Goal: Task Accomplishment & Management: Complete application form

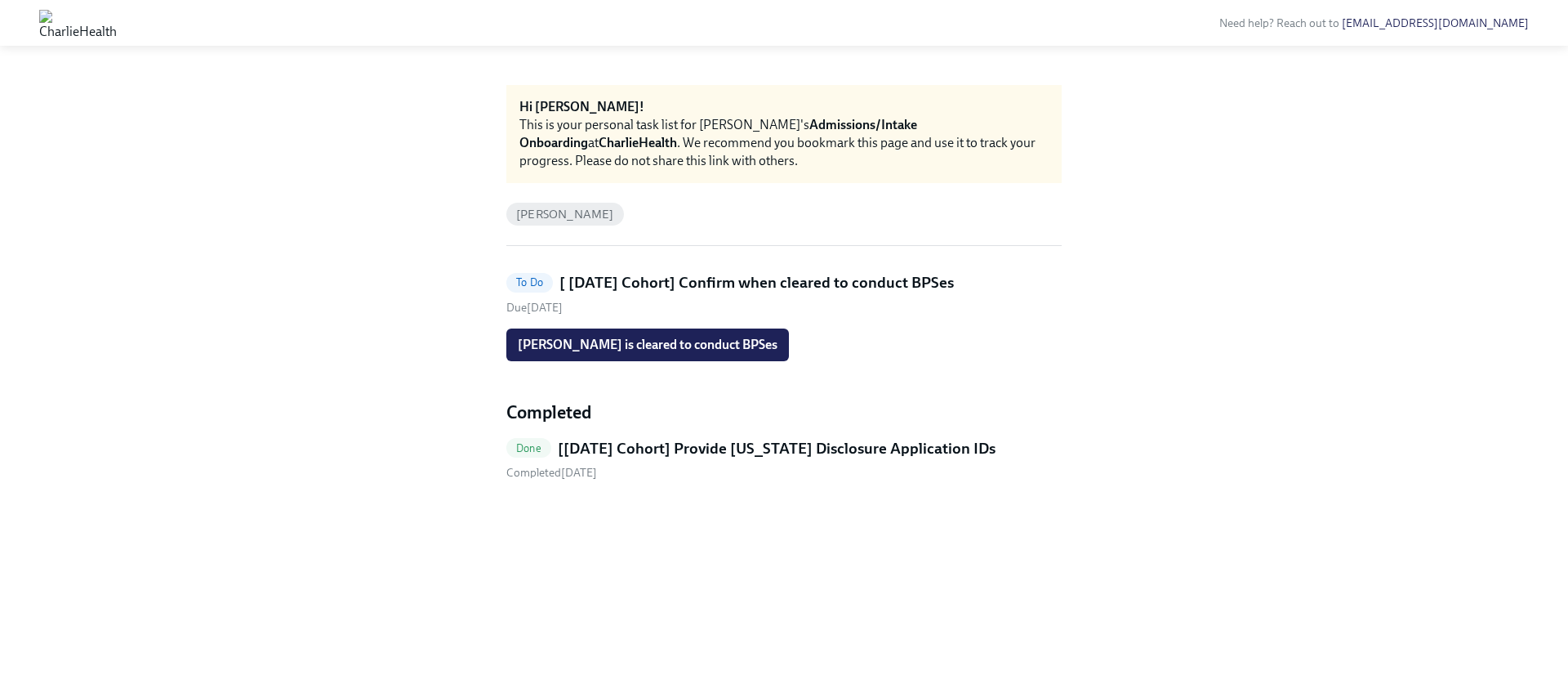
click at [658, 452] on h5 "[Sep 22nd Cohort] Provide Utah Disclosure Application IDs" at bounding box center [777, 448] width 438 height 21
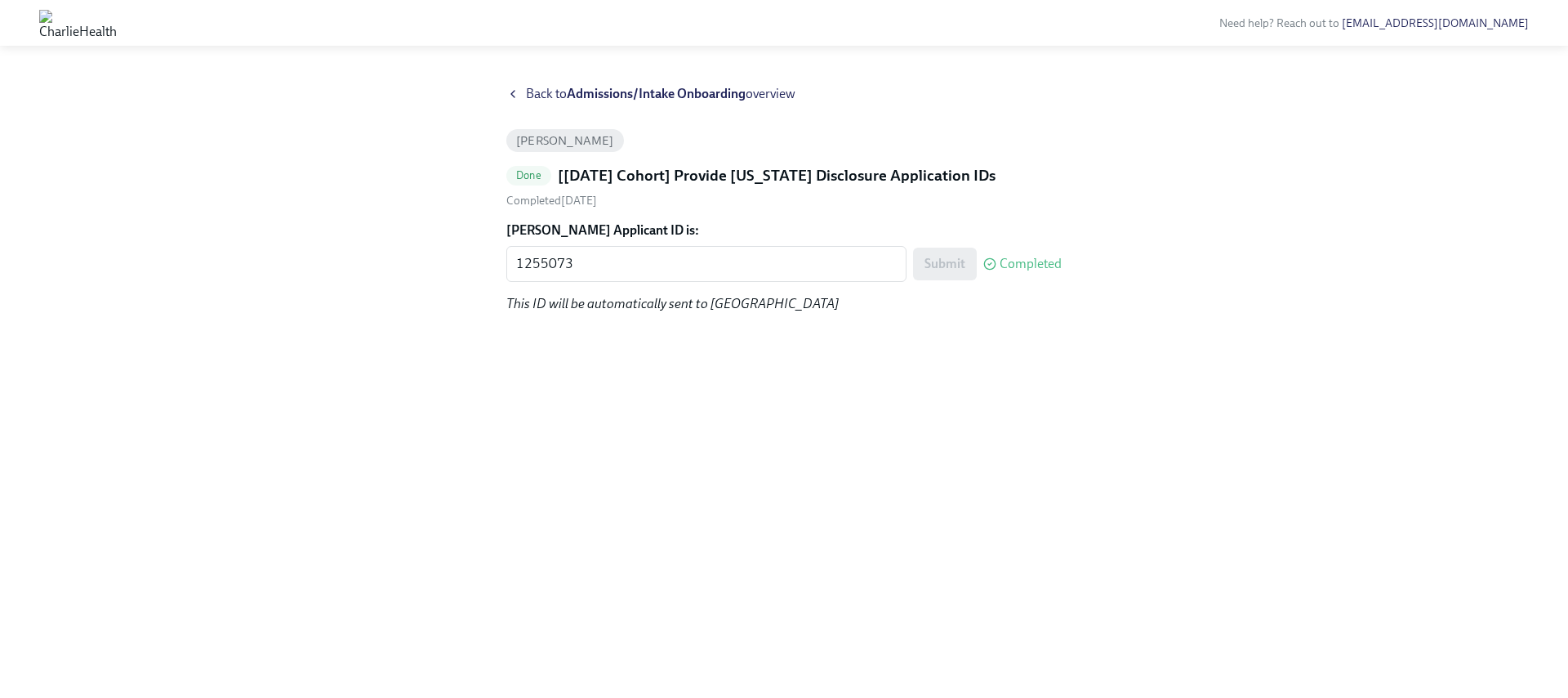
click at [569, 242] on form "Maralee Frush's Applicant ID is: 1255073 x ​ Submit Completed" at bounding box center [783, 251] width 555 height 60
click at [569, 267] on textarea "1255073" at bounding box center [706, 264] width 381 height 20
click at [568, 267] on textarea "1255073" at bounding box center [706, 264] width 381 height 20
paste textarea "6746"
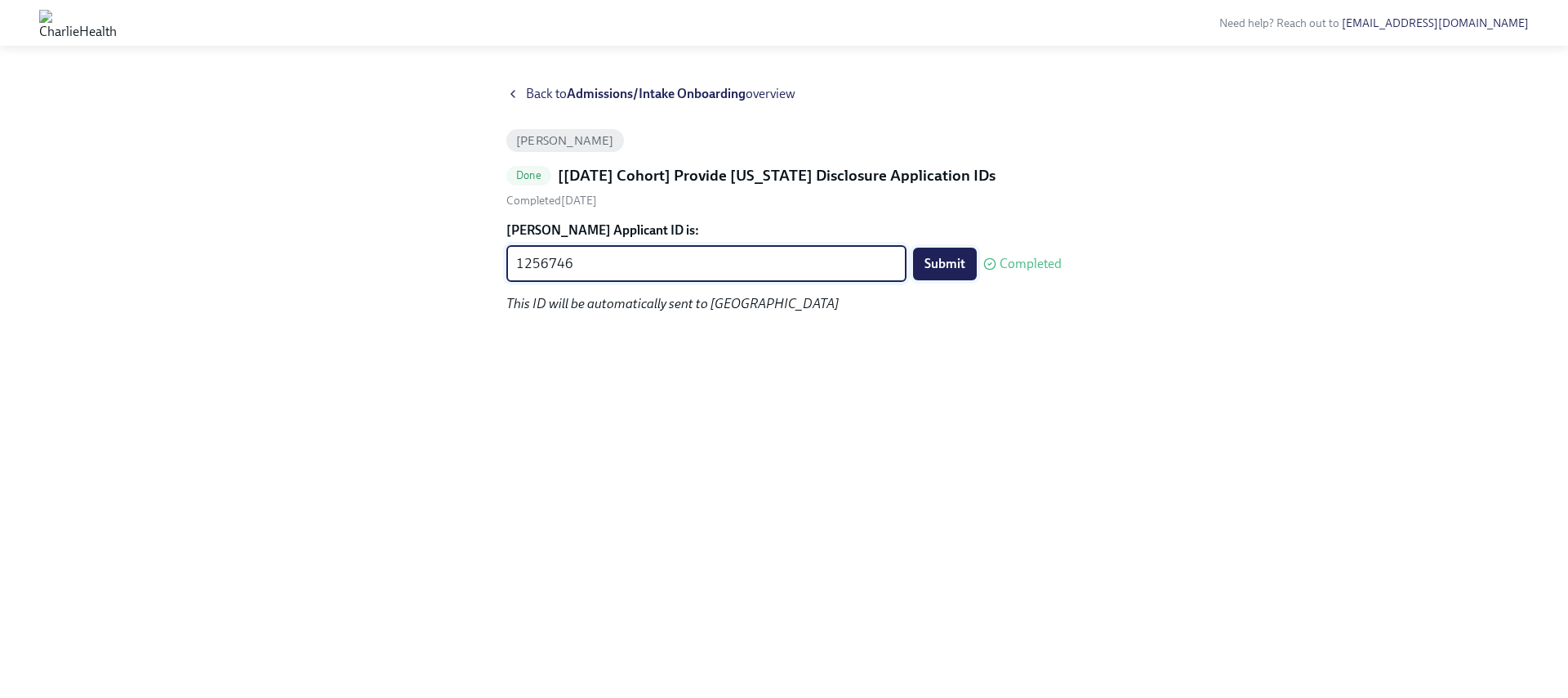
type textarea "1256746"
click at [952, 258] on span "Submit" at bounding box center [945, 264] width 41 height 16
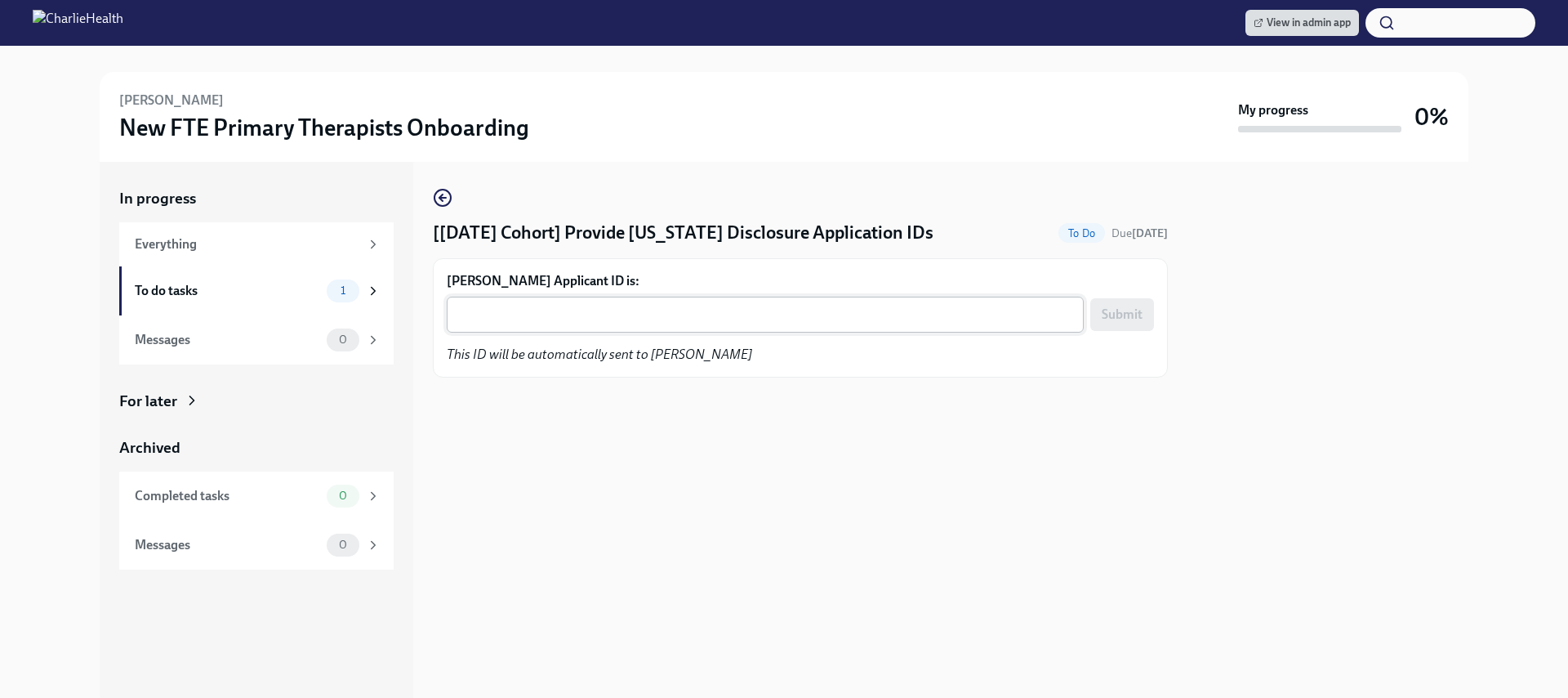
click at [550, 328] on div "x ​" at bounding box center [765, 315] width 637 height 36
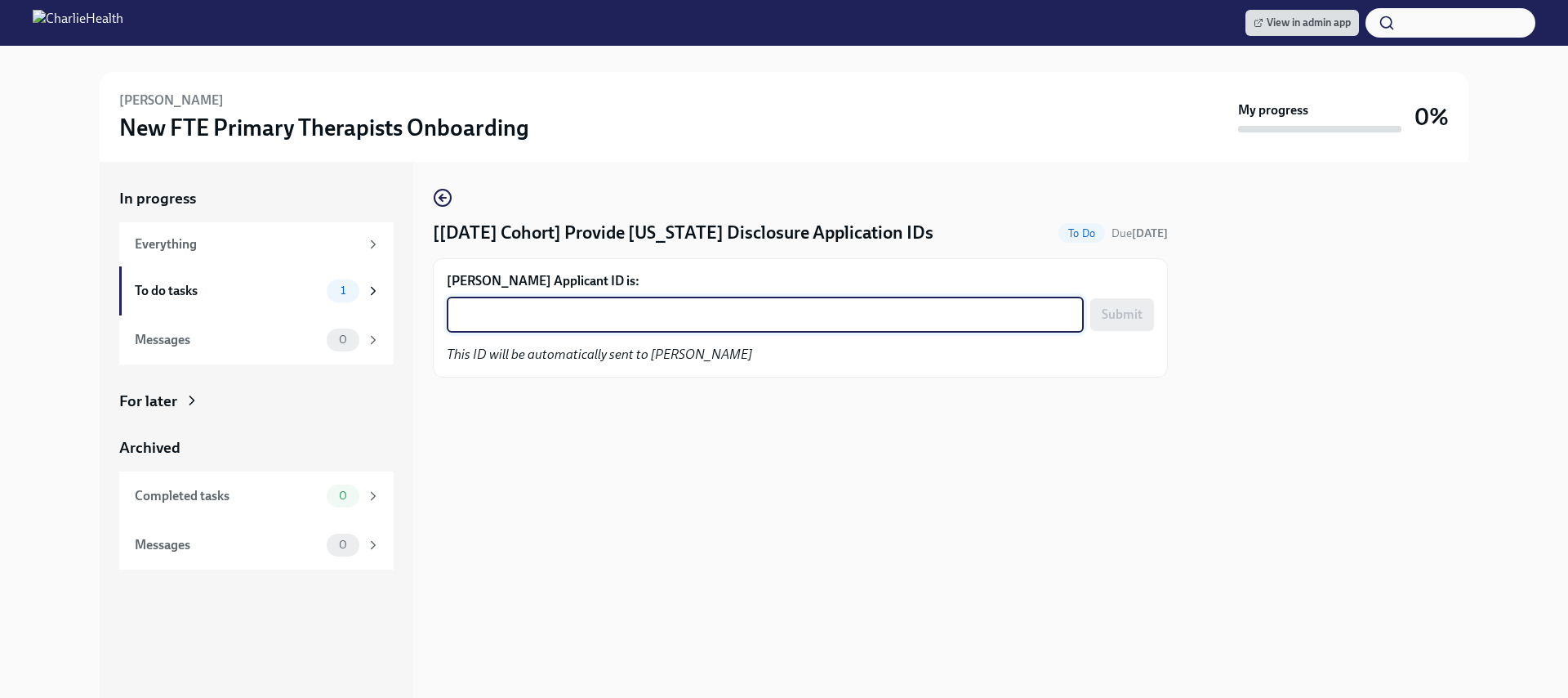
paste textarea "1256750"
type textarea "1256750"
click at [1121, 302] on button "Submit" at bounding box center [1123, 314] width 64 height 33
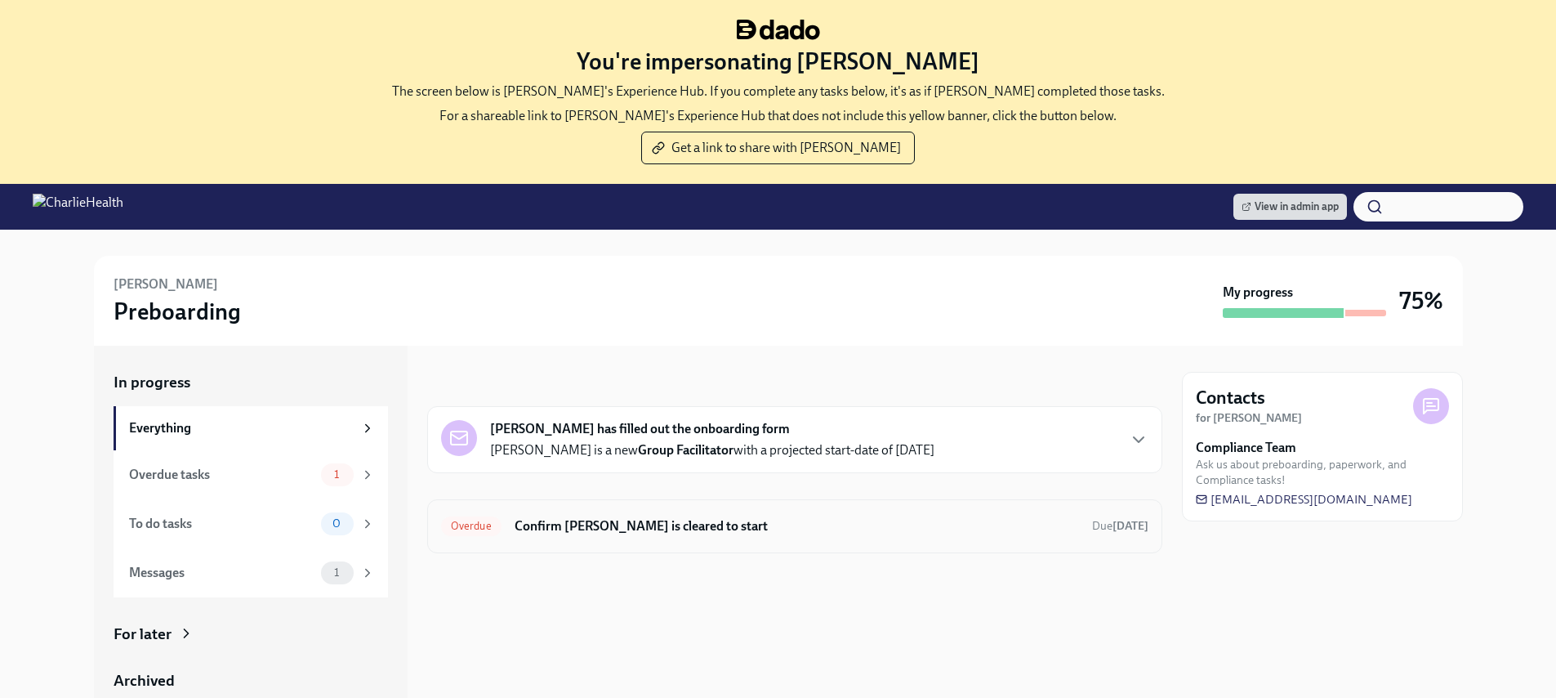
click at [740, 529] on h6 "Confirm Lawanda Harmon is cleared to start" at bounding box center [797, 526] width 564 height 18
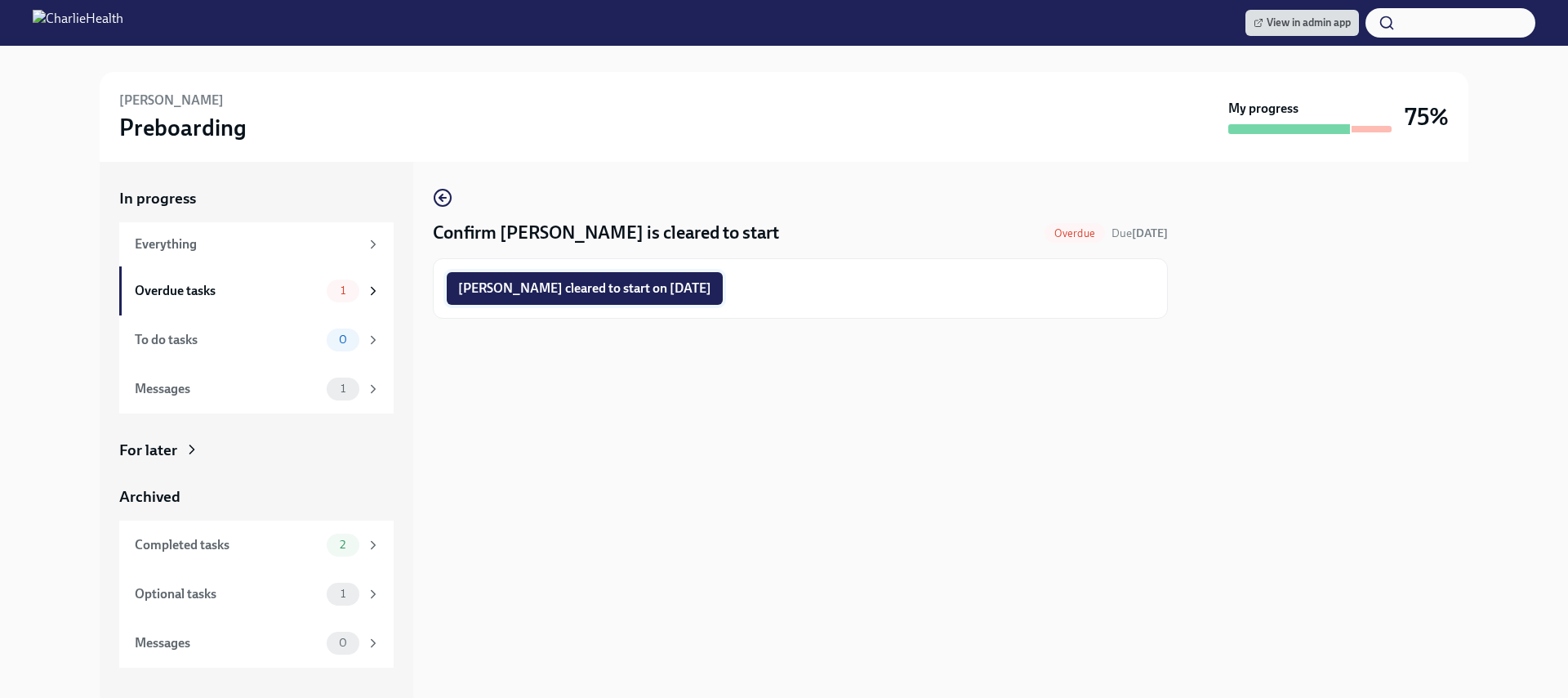
click at [648, 290] on span "Lawanda Harmon cleared to start on 10/13/2025" at bounding box center [584, 288] width 253 height 16
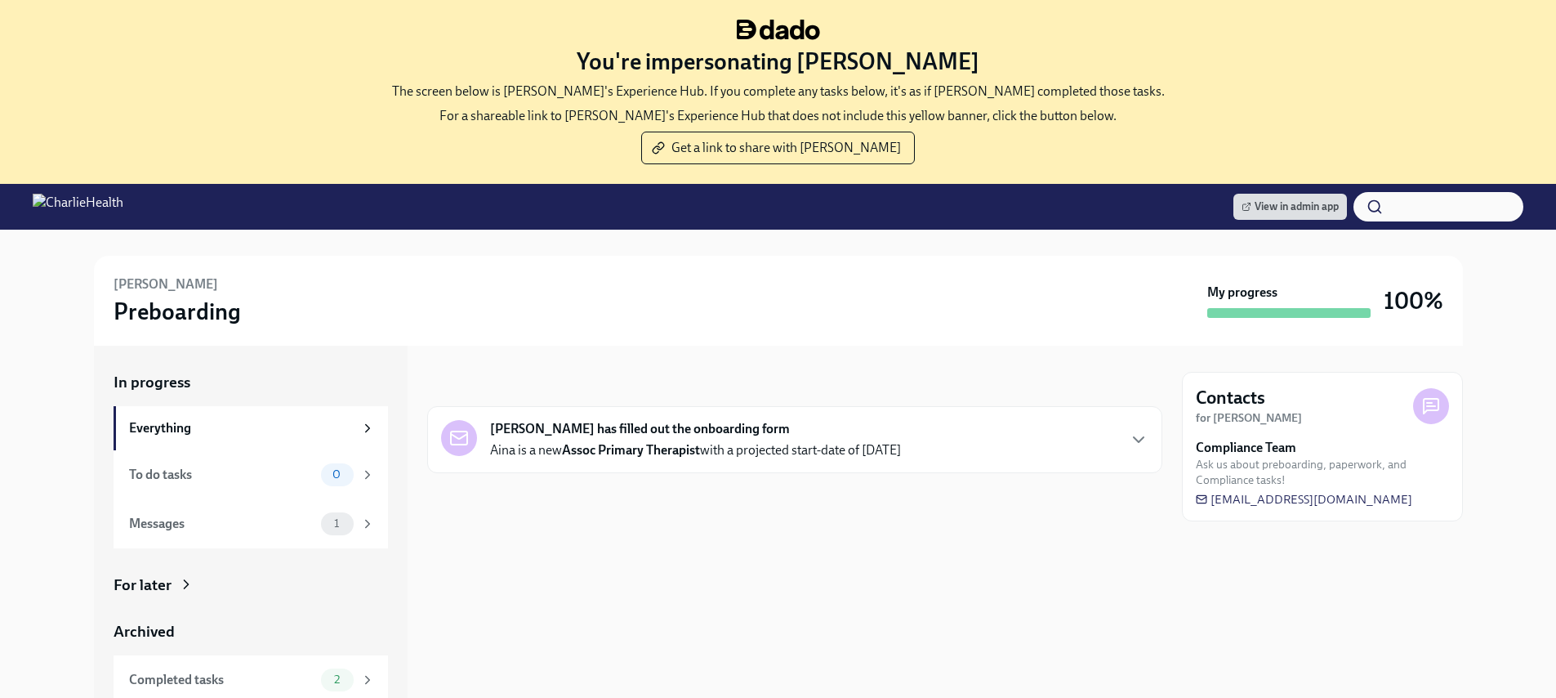
click at [874, 433] on div "Aina Boyd has filled out the onboarding form Aina is a new Assoc Primary Therap…" at bounding box center [695, 439] width 411 height 39
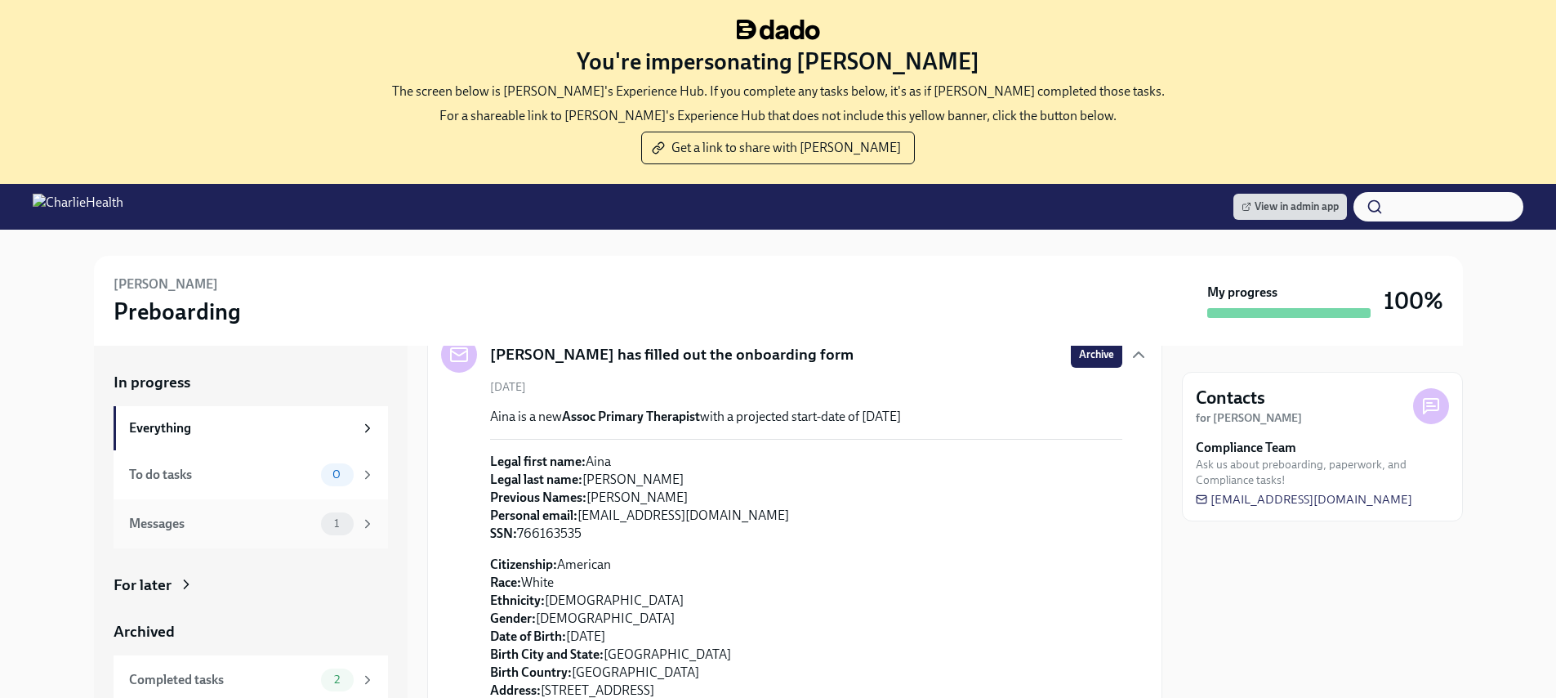
scroll to position [101, 0]
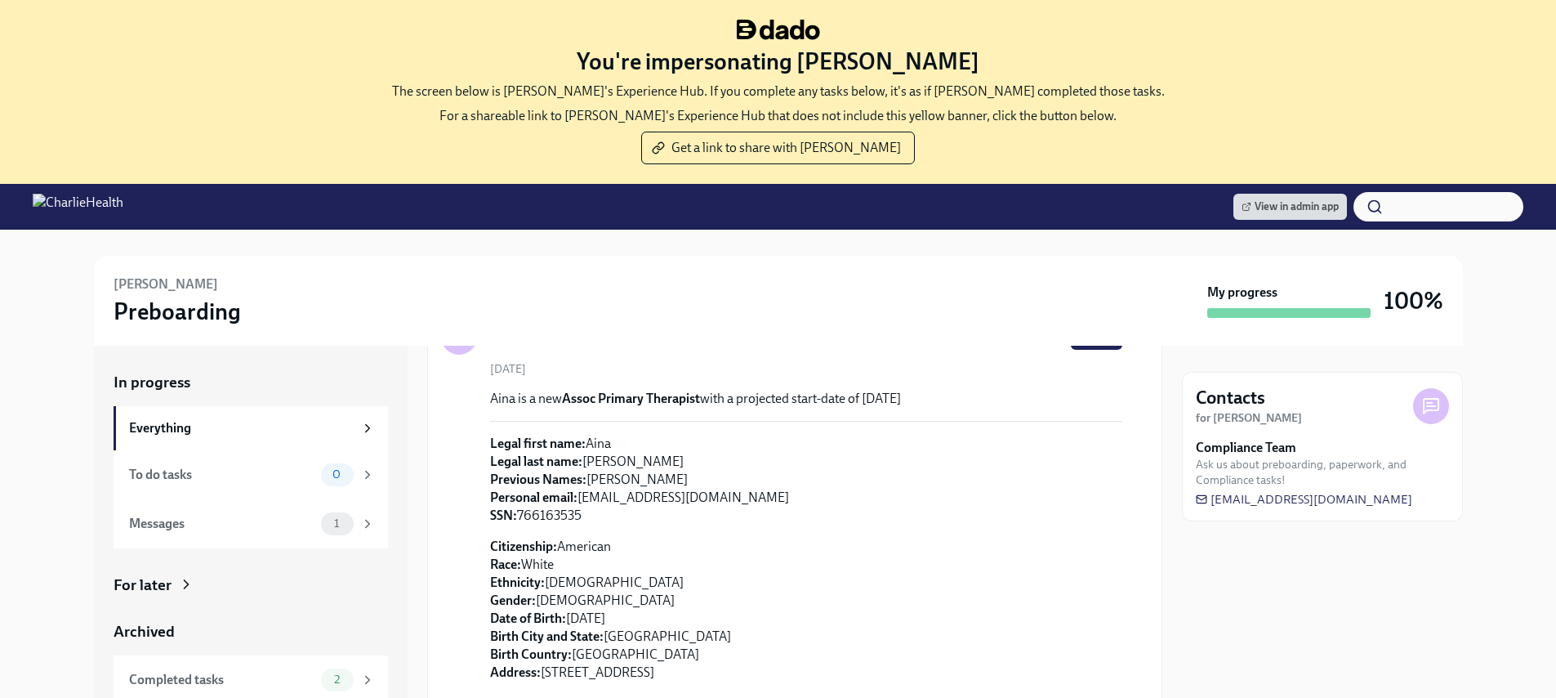
click at [185, 587] on icon at bounding box center [186, 584] width 16 height 16
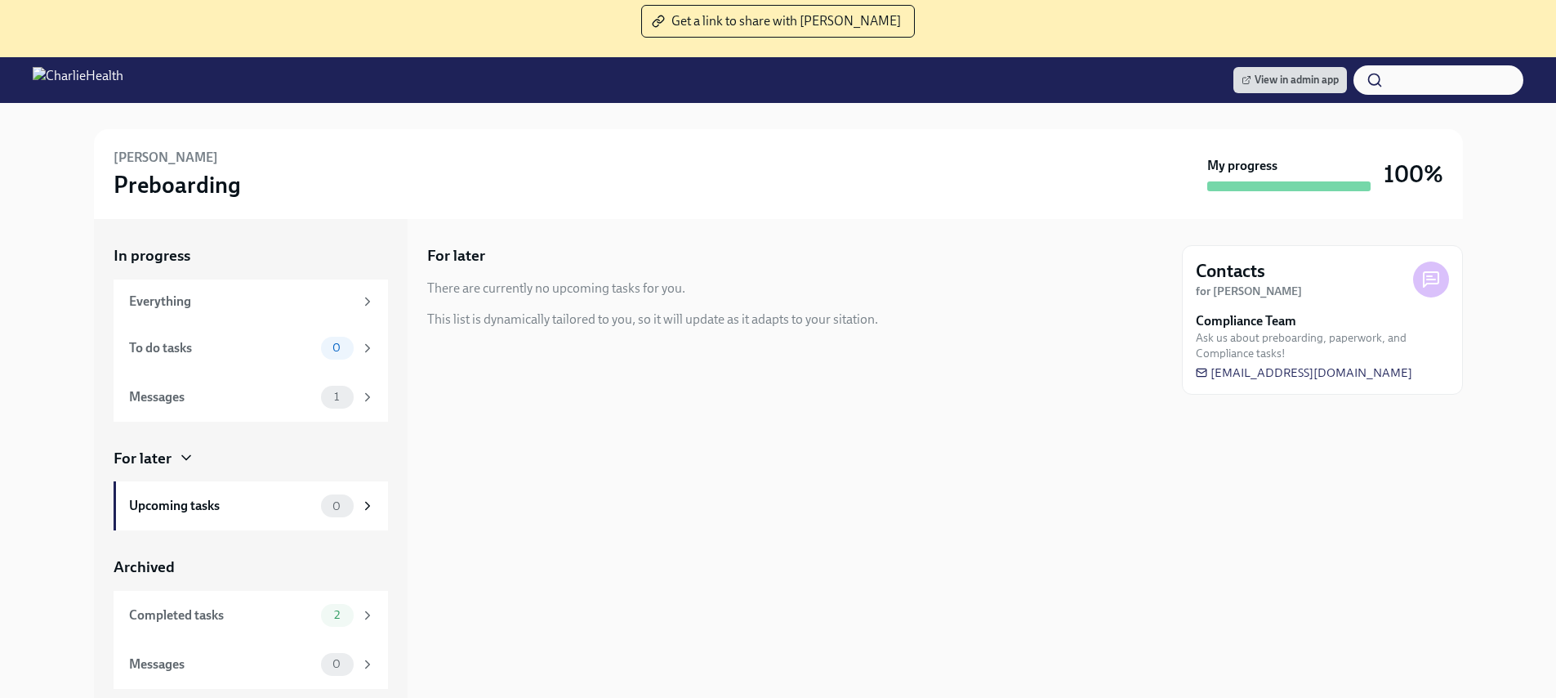
scroll to position [184, 0]
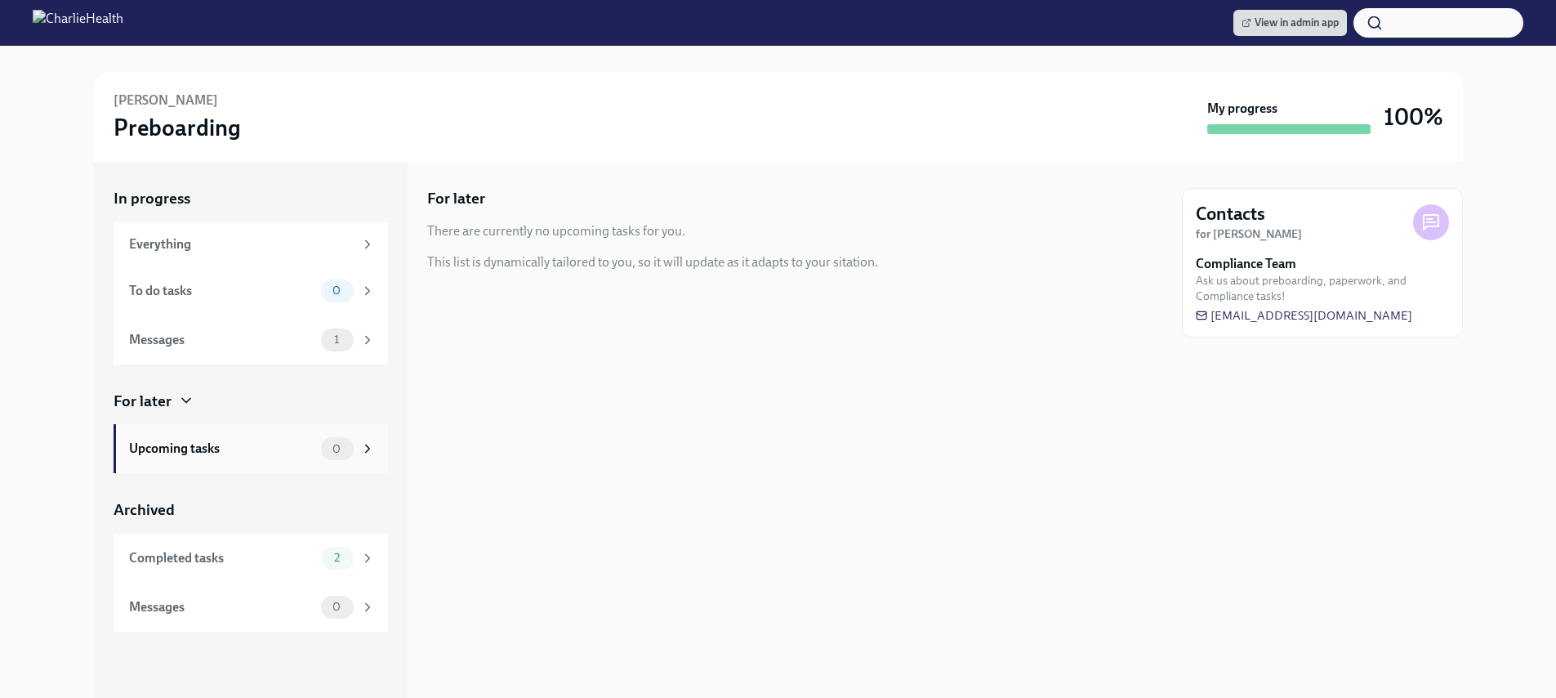
click at [261, 441] on div "Upcoming tasks" at bounding box center [221, 448] width 185 height 18
click at [183, 403] on icon at bounding box center [186, 400] width 16 height 16
click at [346, 558] on span "2" at bounding box center [336, 557] width 25 height 12
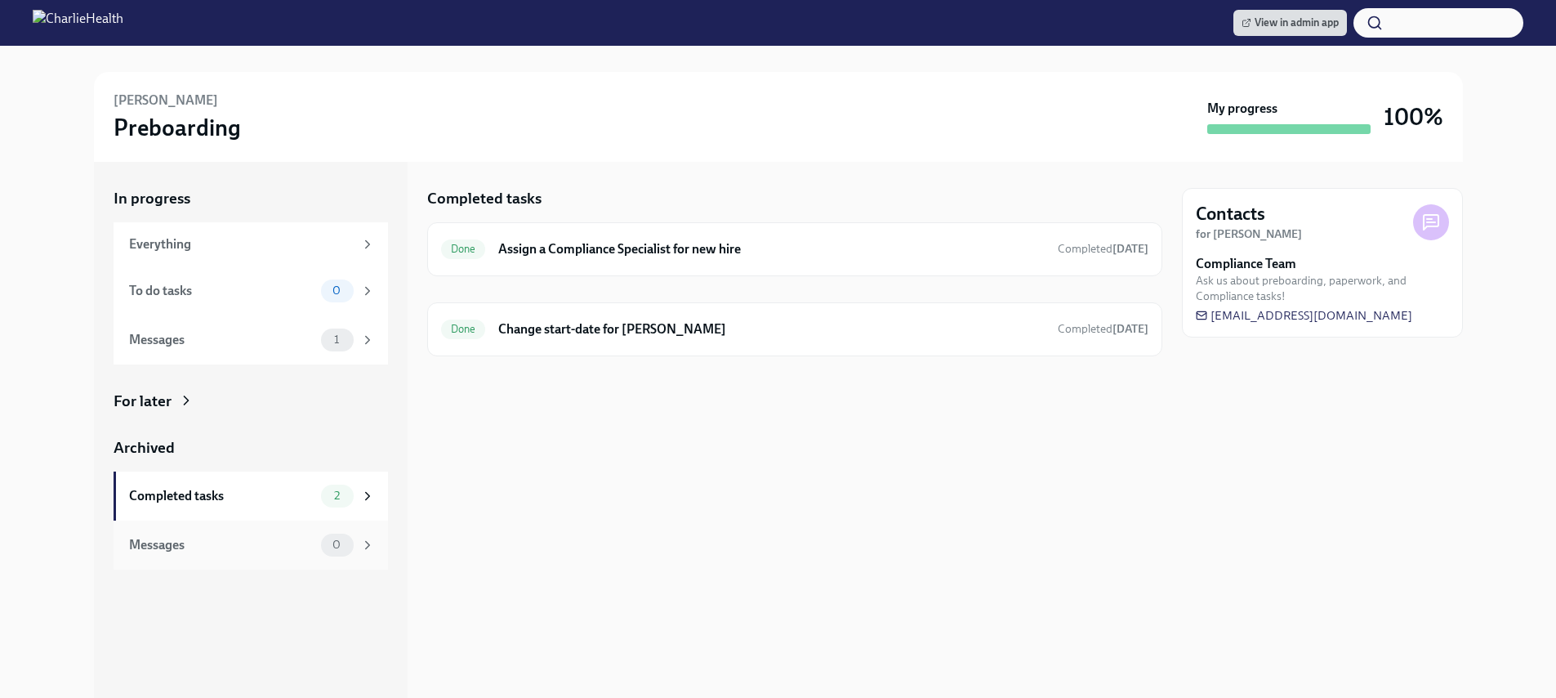
click at [326, 551] on div "0" at bounding box center [337, 544] width 33 height 23
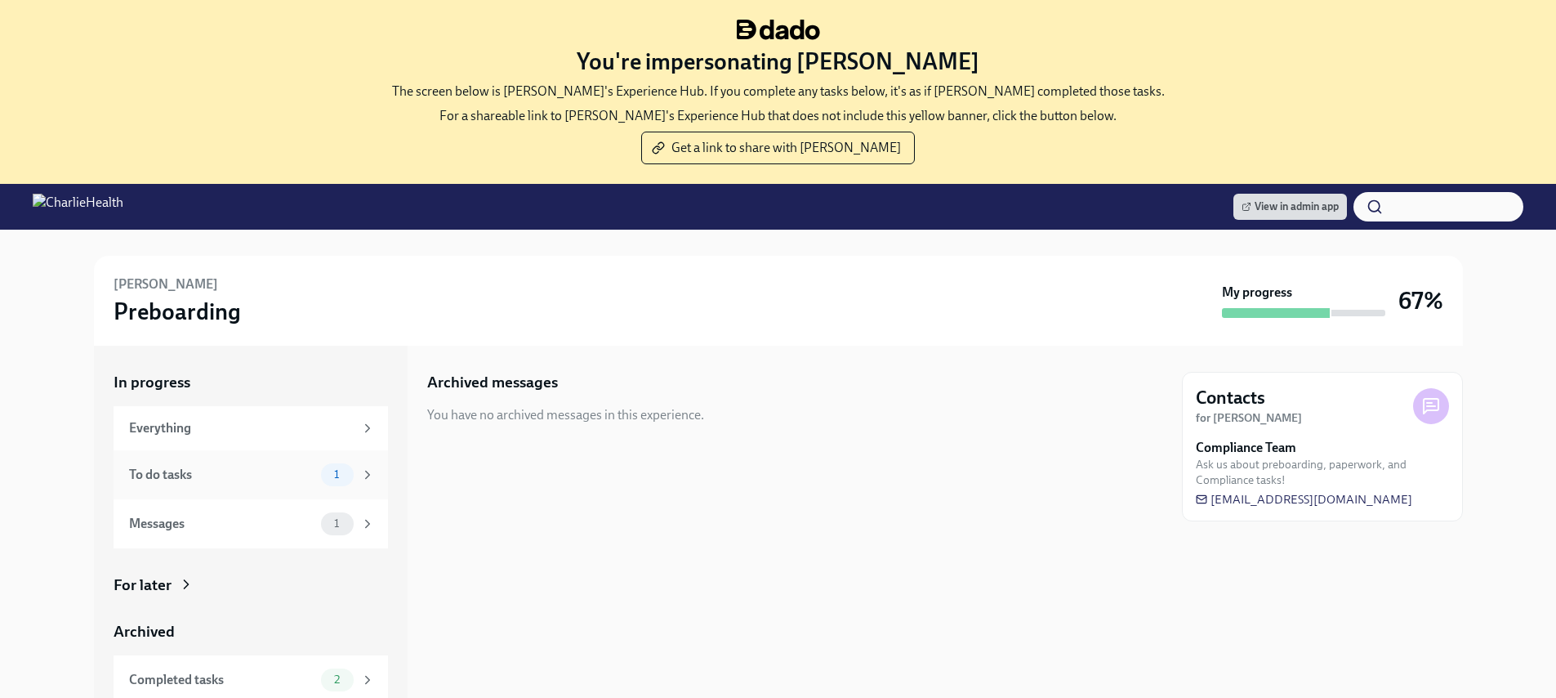
click at [225, 458] on div "To do tasks 1" at bounding box center [251, 474] width 274 height 49
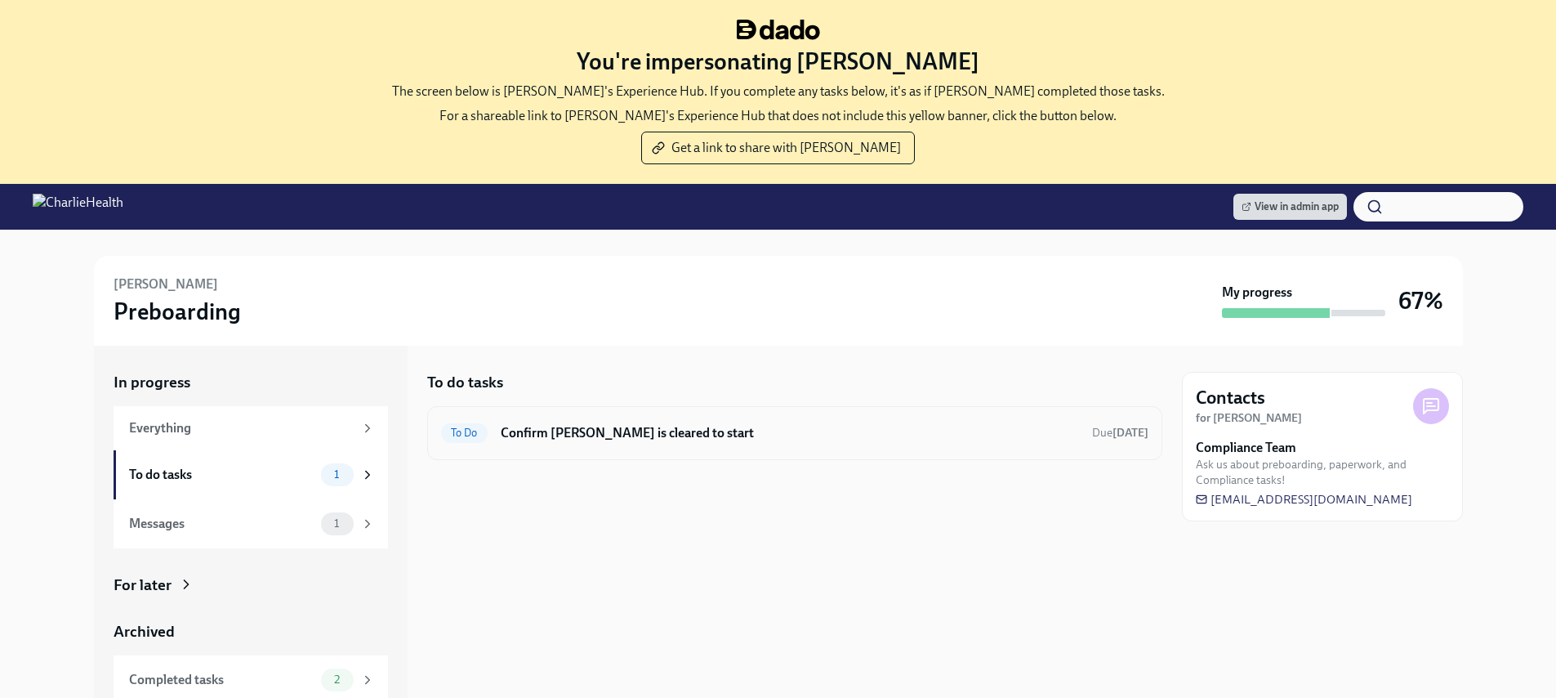
click at [836, 427] on h6 "Confirm Aina Boyd is cleared to start" at bounding box center [790, 433] width 578 height 18
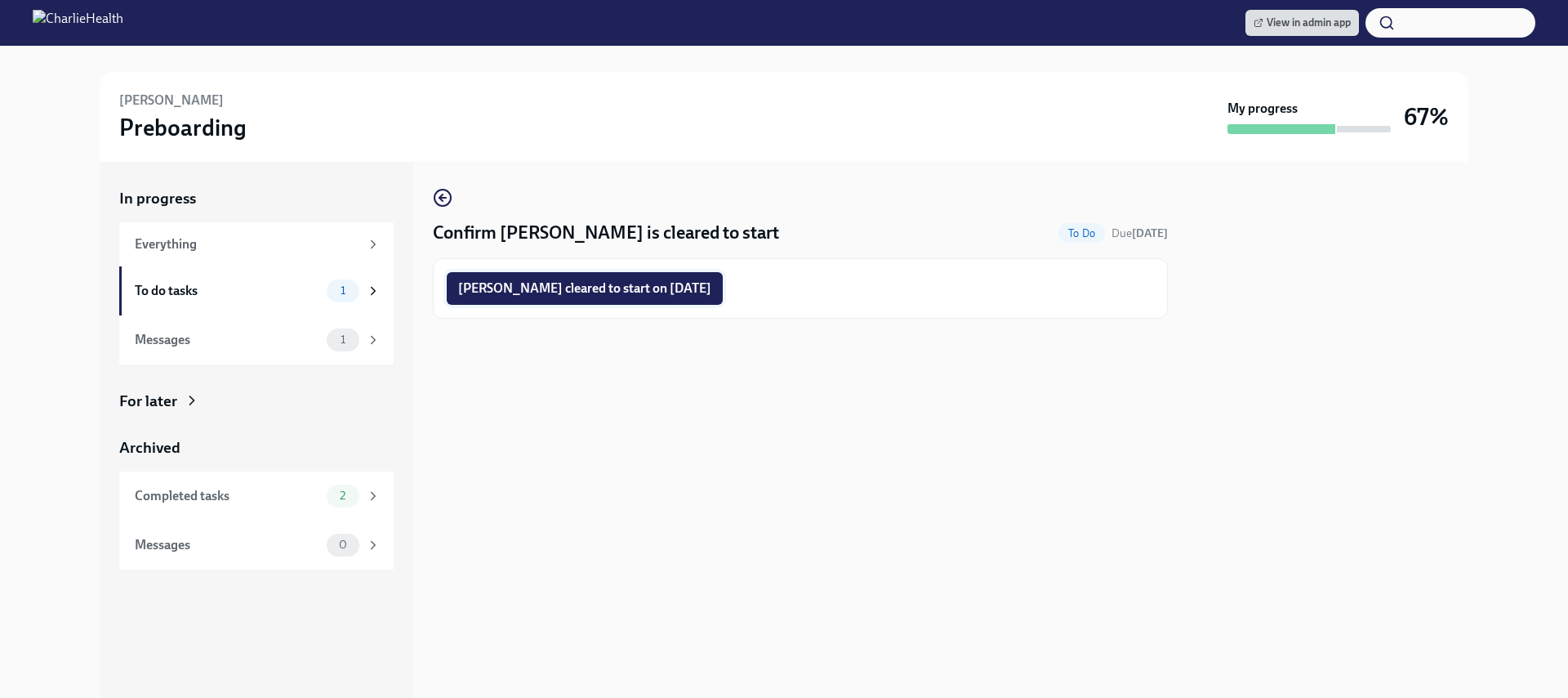
click at [667, 272] on button "Aina Boyd cleared to start on 10/13/2025" at bounding box center [585, 288] width 276 height 33
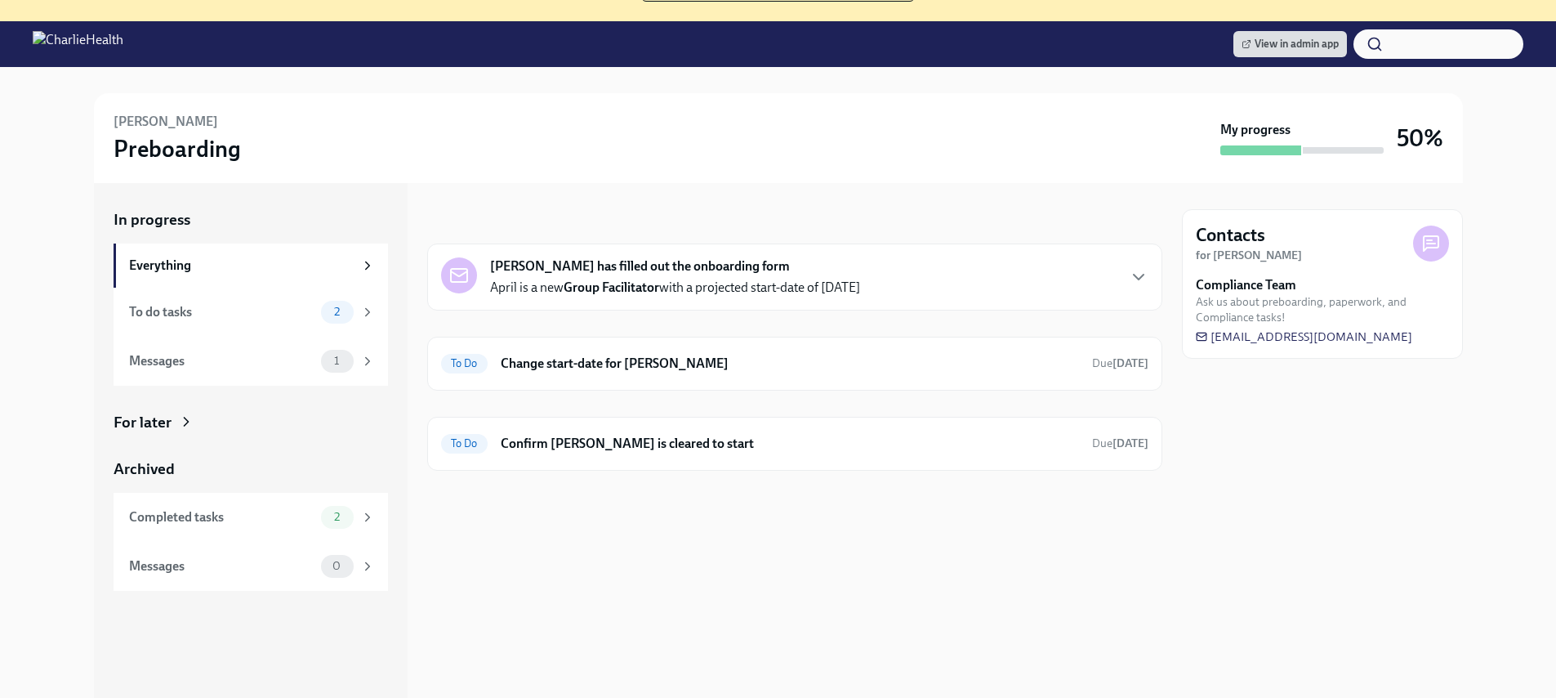
scroll to position [184, 0]
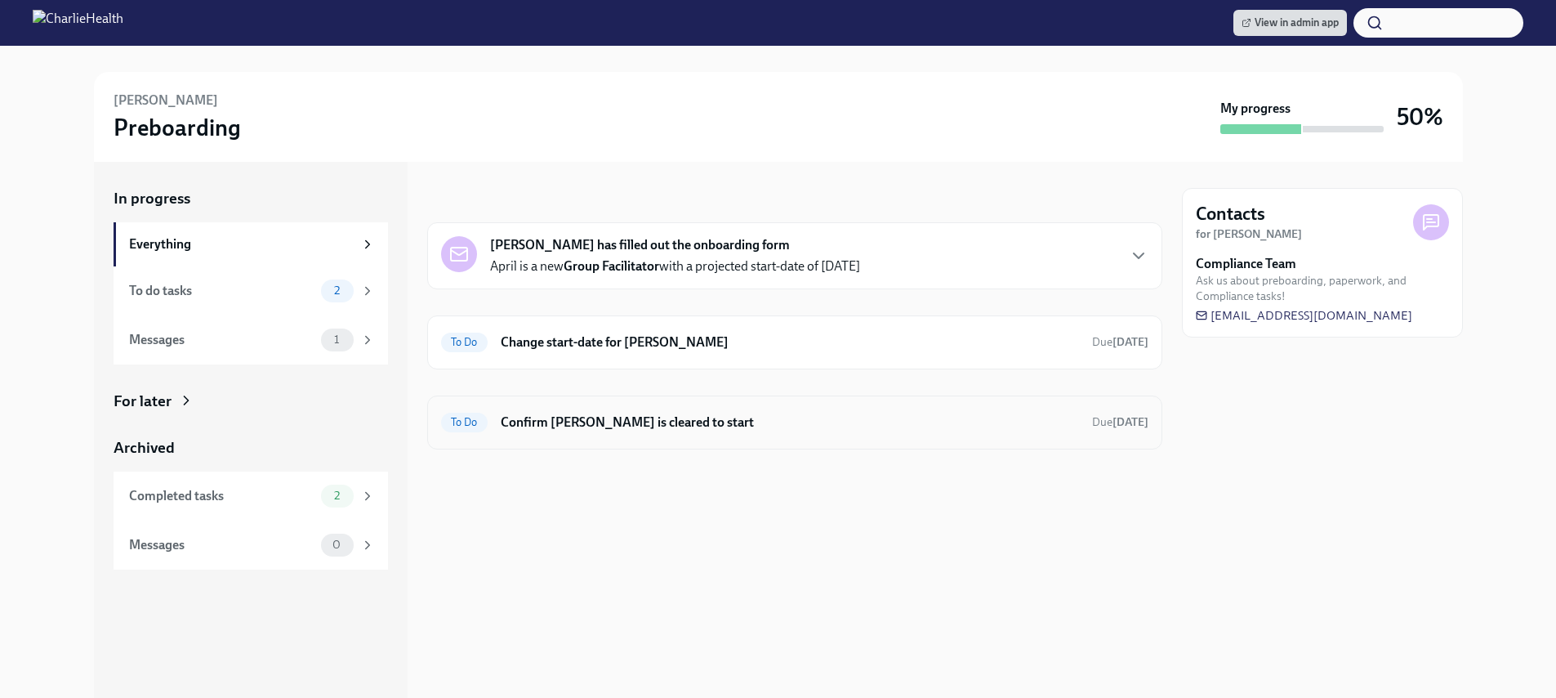
click at [636, 422] on h6 "Confirm [PERSON_NAME] is cleared to start" at bounding box center [790, 422] width 578 height 18
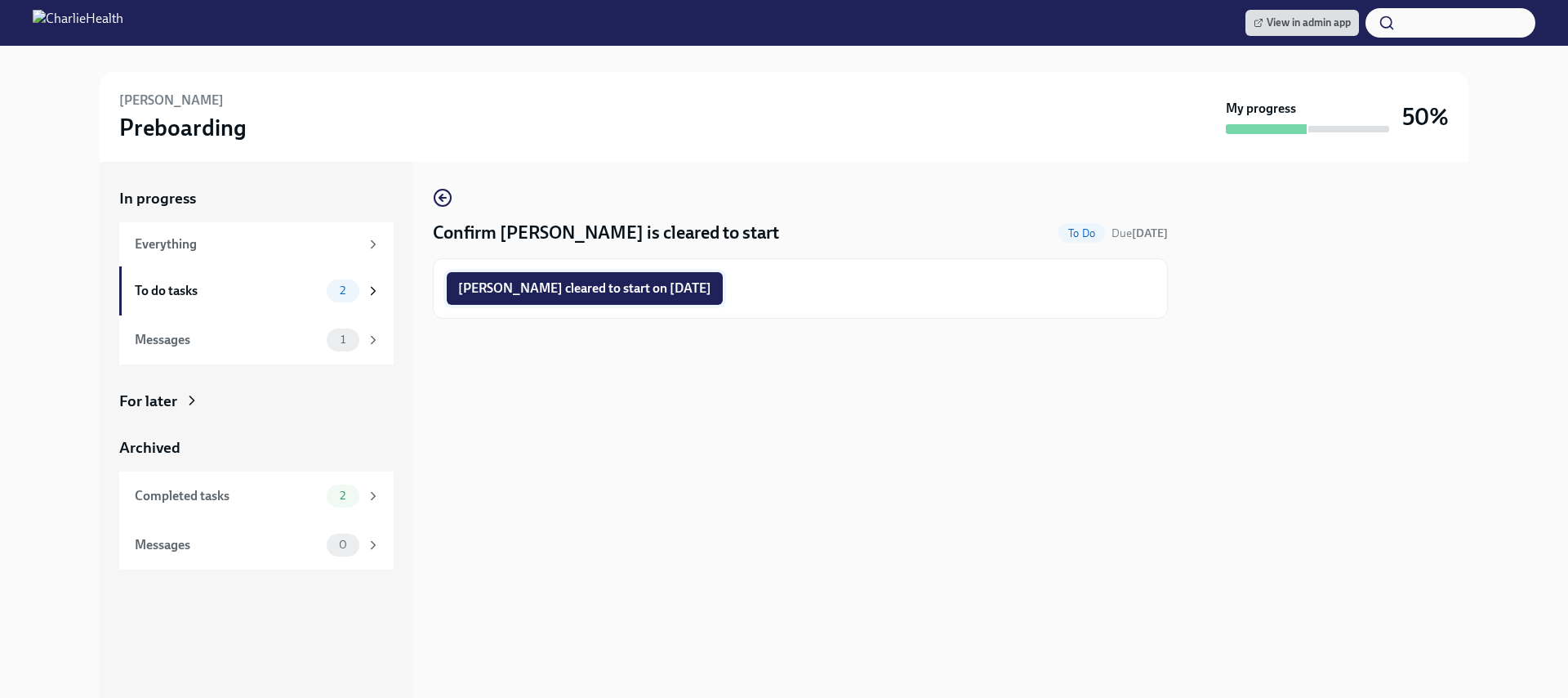
click at [622, 292] on span "[PERSON_NAME] cleared to start on [DATE]" at bounding box center [584, 288] width 253 height 16
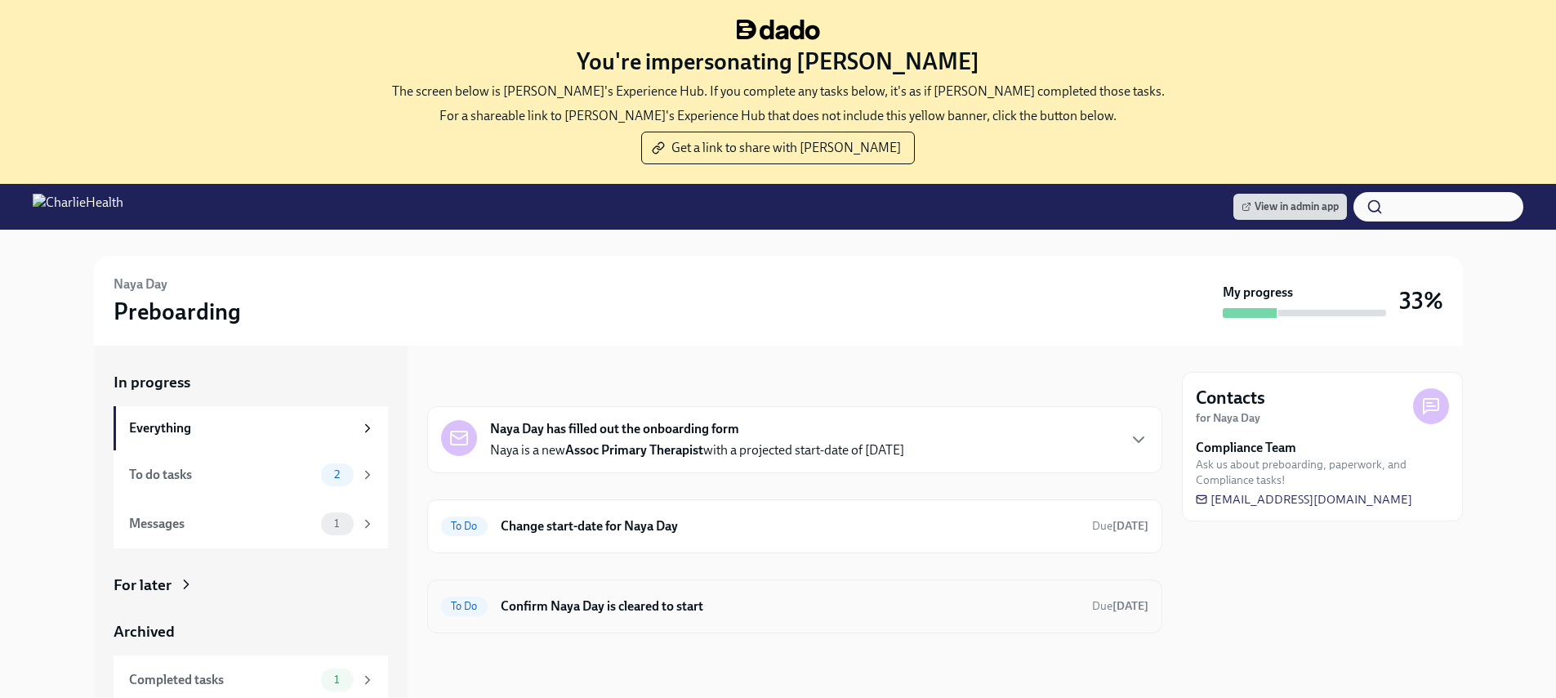
click at [680, 587] on div "To Do Confirm Naya Day is cleared to start Due [DATE]" at bounding box center [794, 606] width 735 height 54
click at [663, 600] on h6 "Confirm Naya Day is cleared to start" at bounding box center [790, 606] width 578 height 18
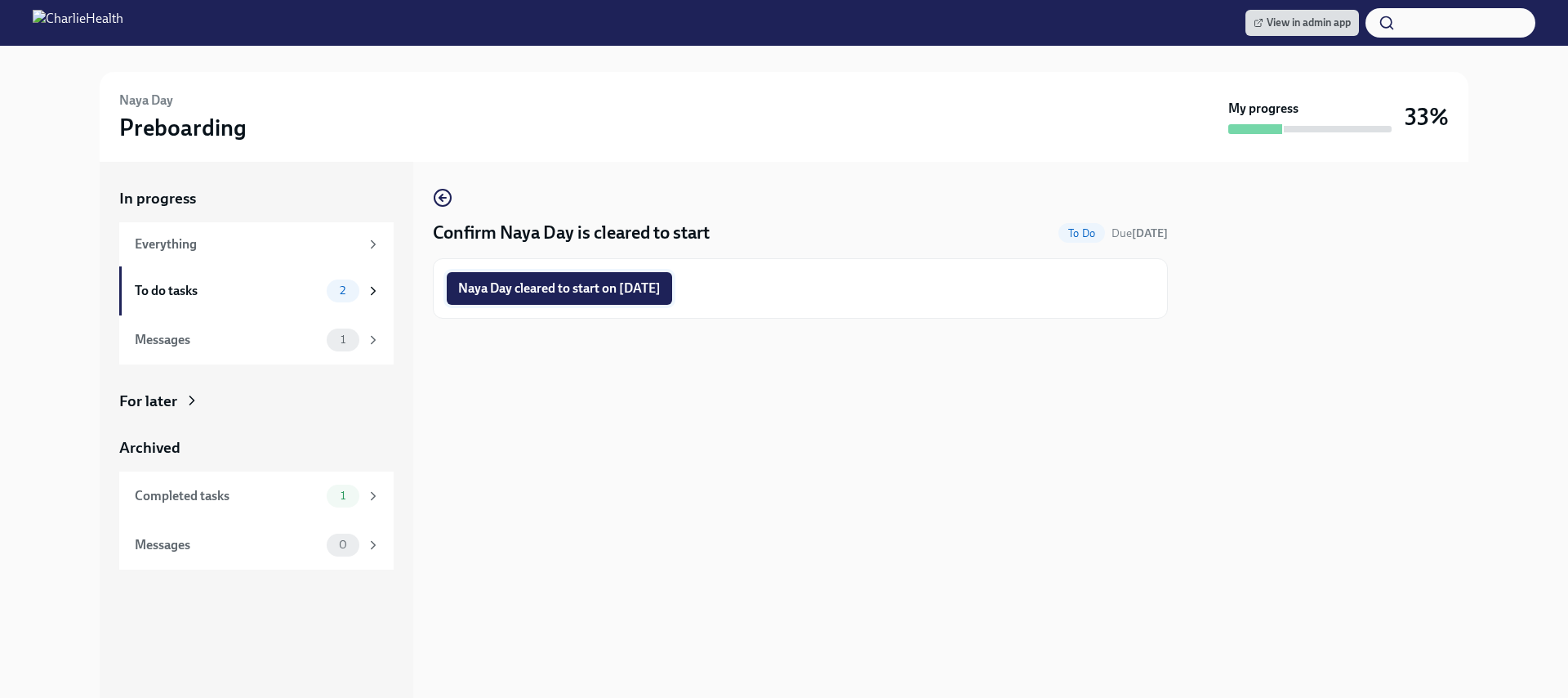
click at [625, 274] on button "Naya Day cleared to start on 10/13/2025" at bounding box center [559, 288] width 225 height 33
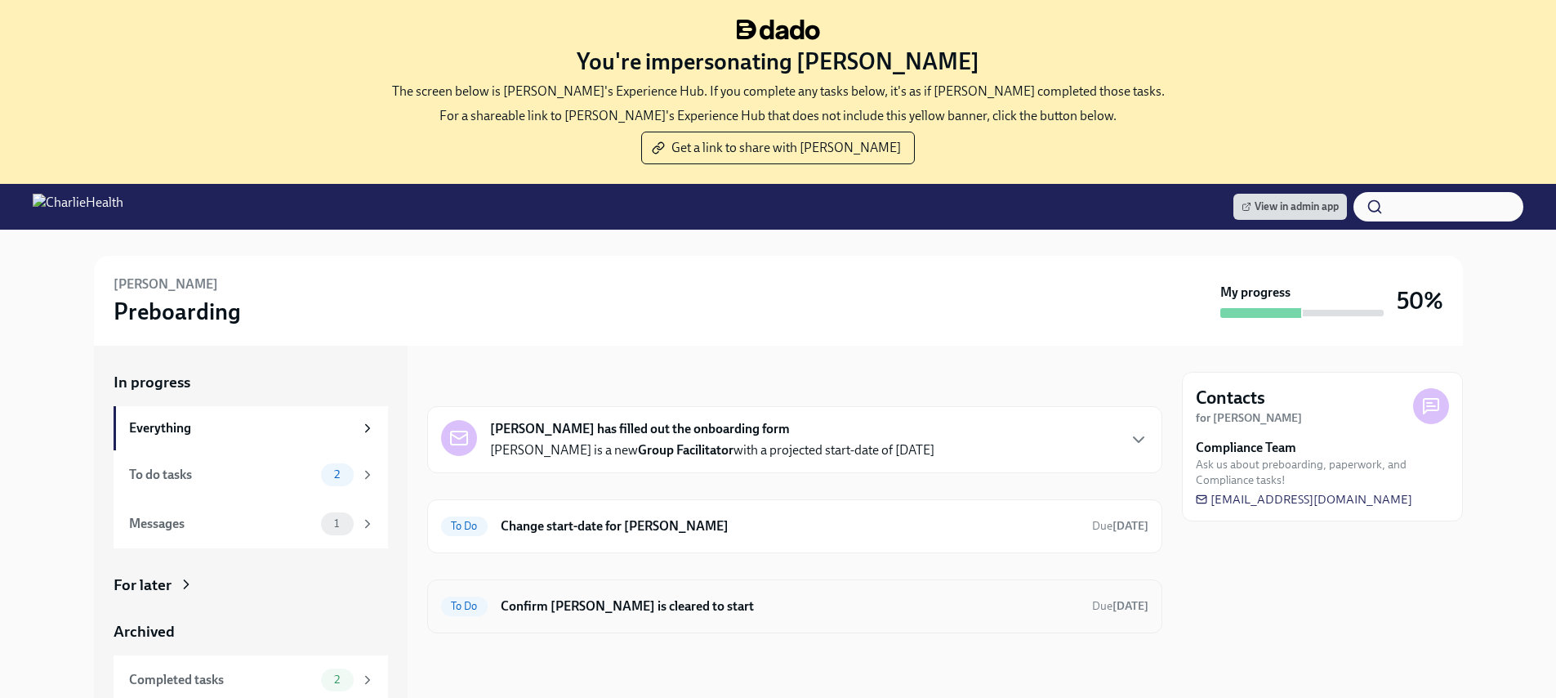
click at [693, 604] on h6 "Confirm Ezzie Nelson is cleared to start" at bounding box center [790, 606] width 578 height 18
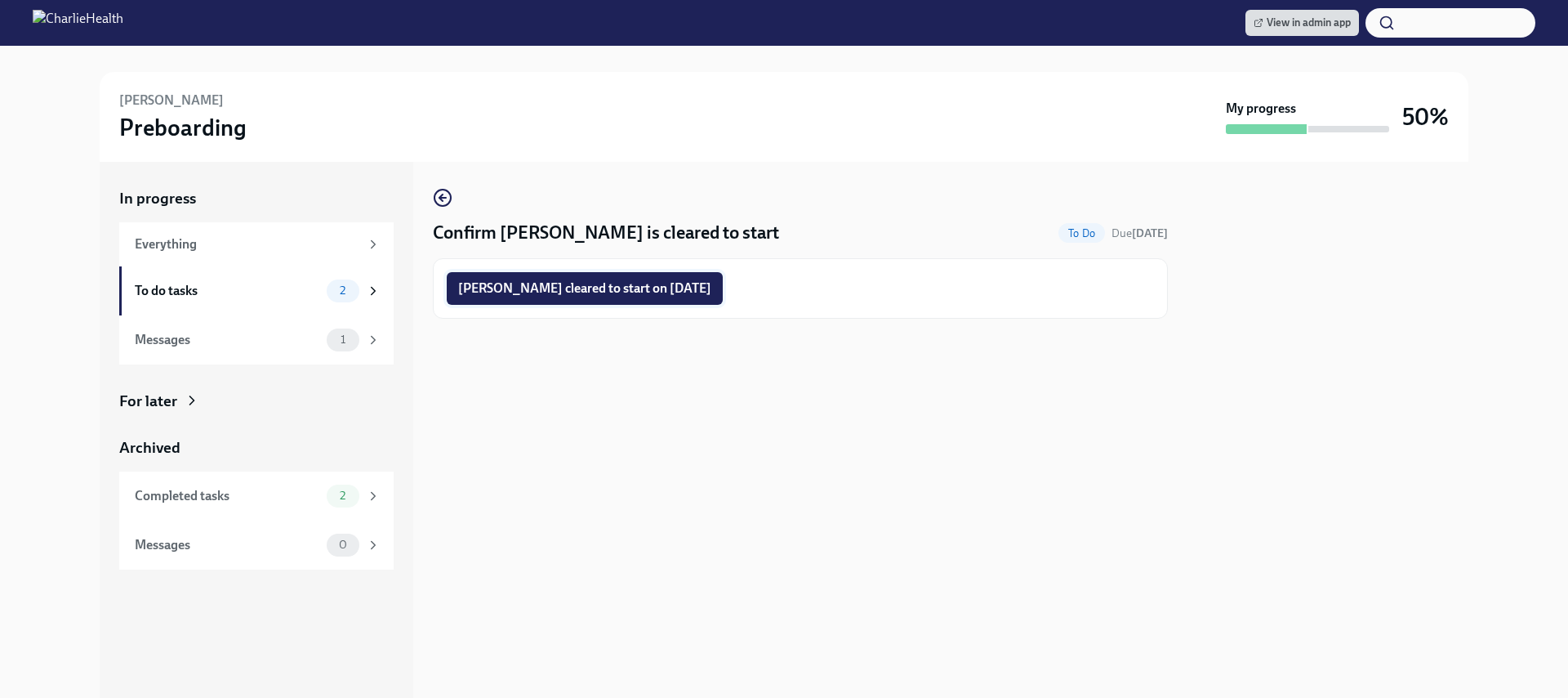
click at [640, 274] on button "Ezzie Nelson cleared to start on 10/13/2025" at bounding box center [585, 288] width 276 height 33
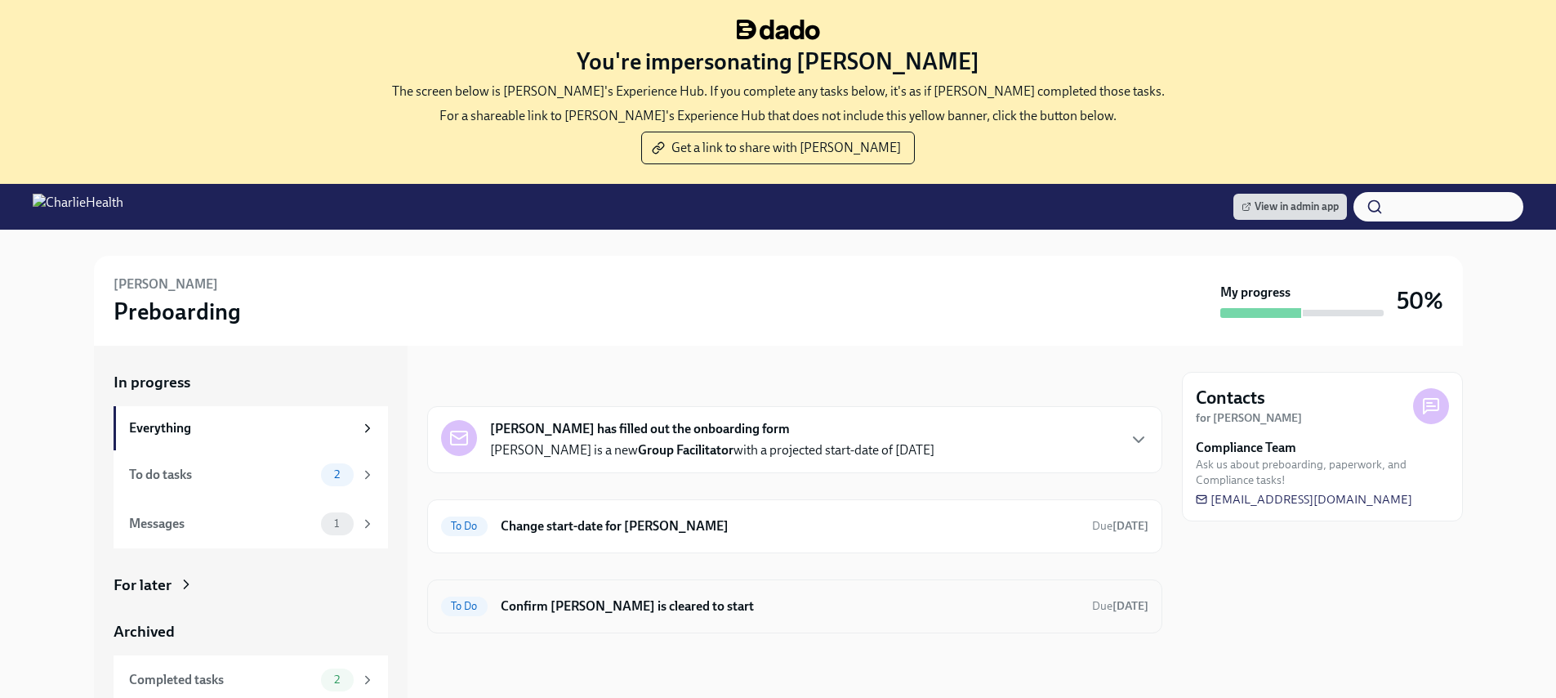
click at [709, 604] on h6 "Confirm [PERSON_NAME] is cleared to start" at bounding box center [790, 606] width 578 height 18
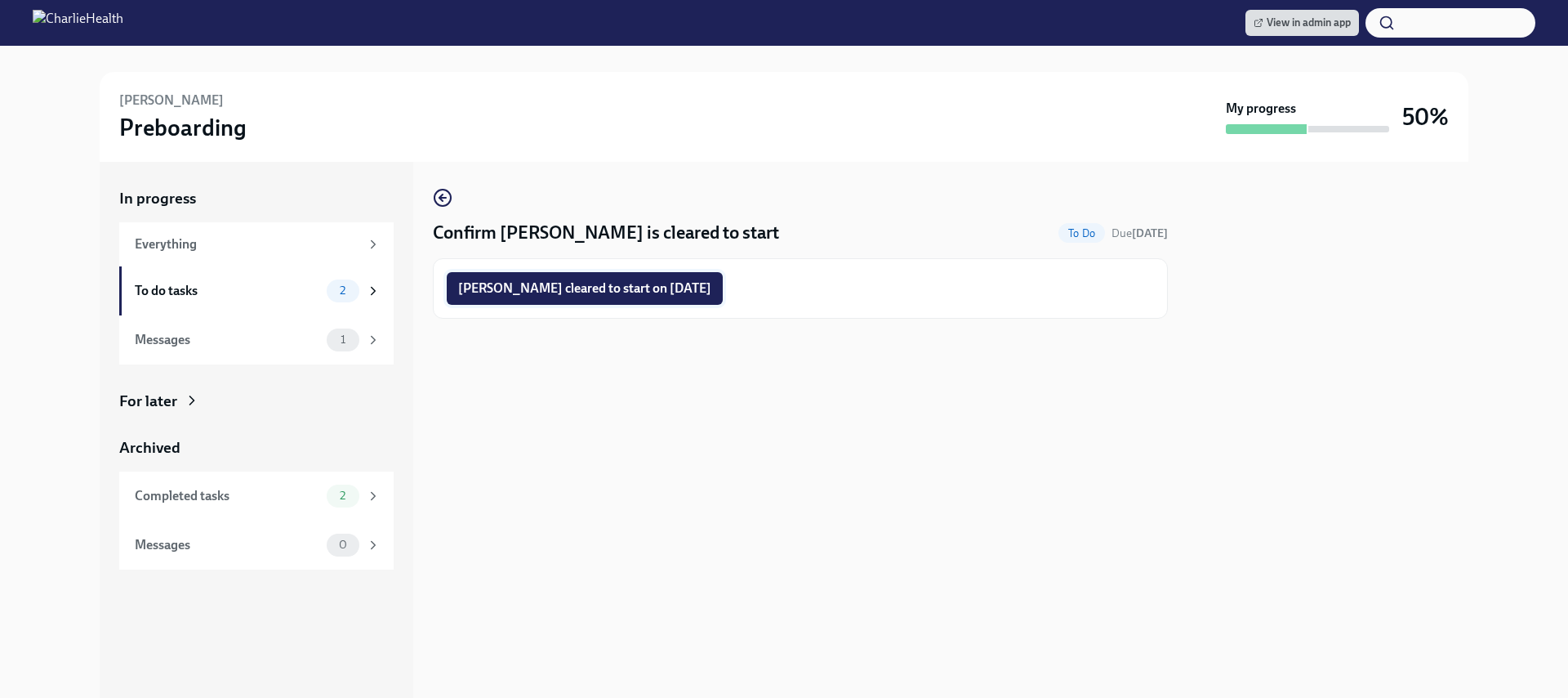
click at [623, 298] on button "[PERSON_NAME] cleared to start on [DATE]" at bounding box center [585, 288] width 276 height 33
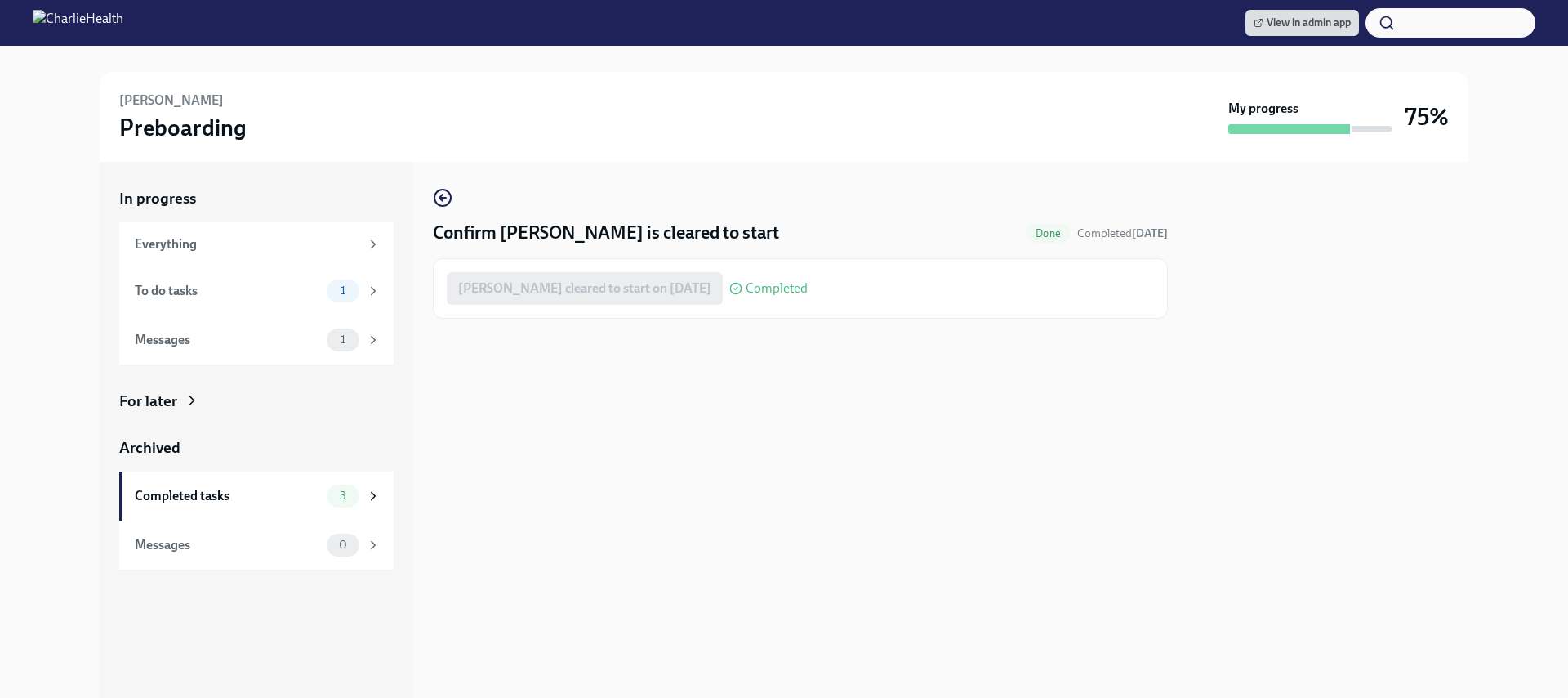
click at [873, 105] on div "[PERSON_NAME] Preboarding" at bounding box center [670, 116] width 1103 height 51
